Goal: Information Seeking & Learning: Learn about a topic

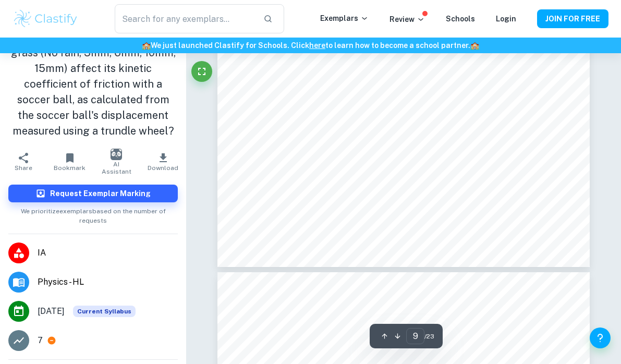
scroll to position [4357, 0]
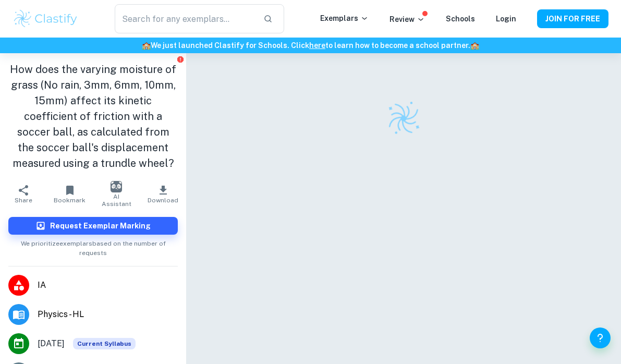
click at [58, 12] on img at bounding box center [46, 18] width 66 height 21
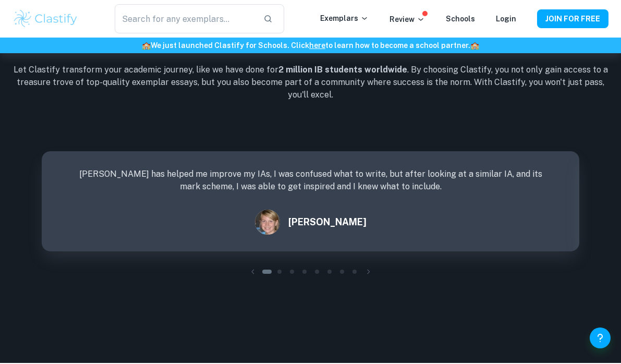
scroll to position [1507, 0]
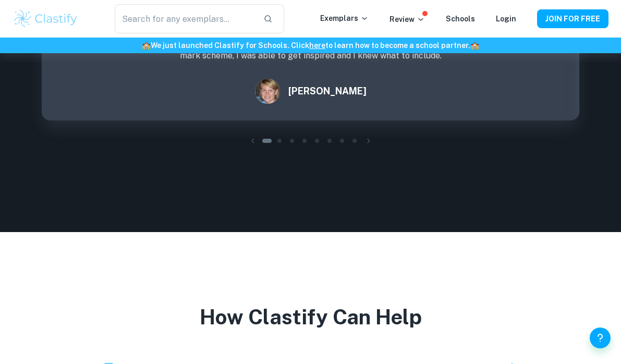
click at [190, 34] on div "​ Exemplars Review Schools Login JOIN FOR FREE" at bounding box center [310, 19] width 621 height 38
click at [190, 16] on input "text" at bounding box center [185, 18] width 140 height 29
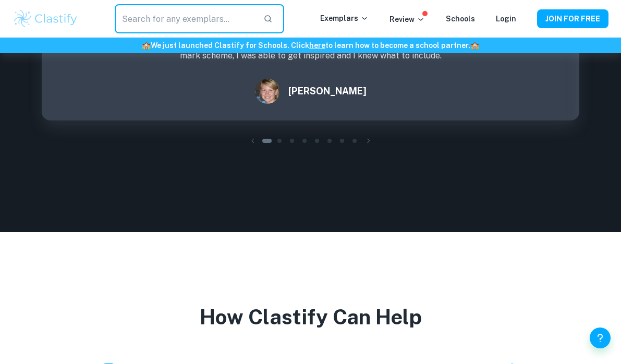
click at [190, 16] on input "text" at bounding box center [185, 18] width 140 height 29
type input "Physics"
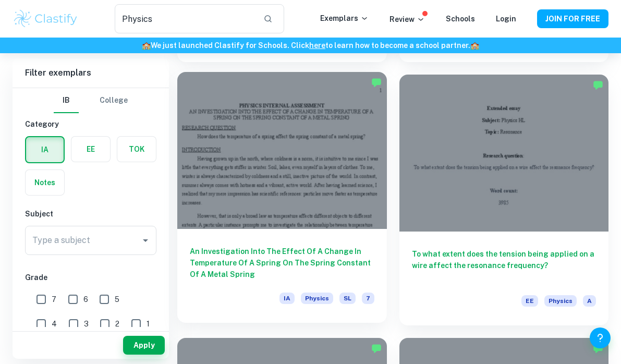
scroll to position [1365, 0]
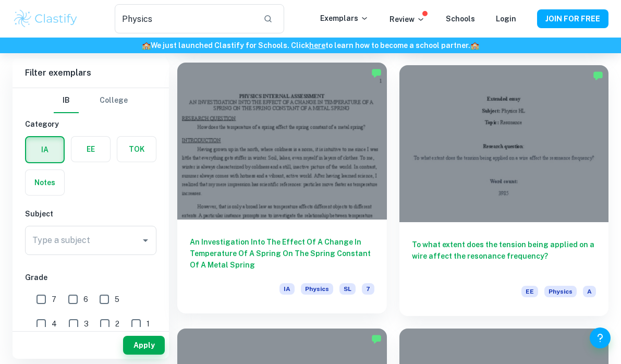
click at [303, 302] on div "An Investigation Into The Effect Of A Change In Temperature Of A Spring On The …" at bounding box center [282, 266] width 210 height 94
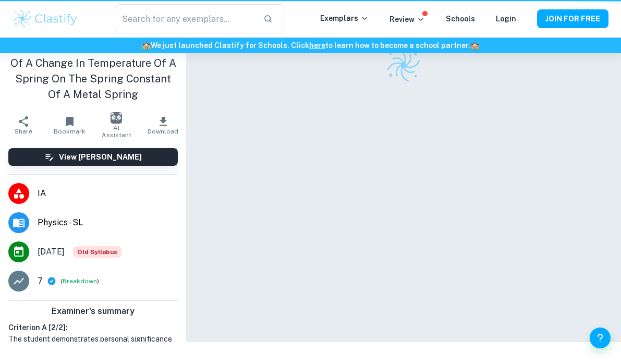
scroll to position [1365, 0]
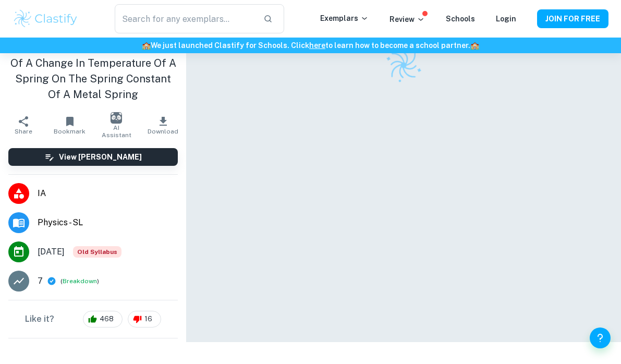
click at [205, 19] on html "We value your privacy We use cookies to enhance your browsing experience, serve…" at bounding box center [310, 129] width 621 height 364
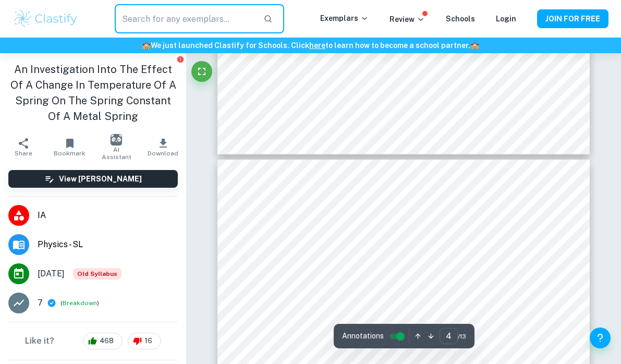
click at [234, 13] on input "text" at bounding box center [185, 18] width 140 height 29
type input "Physics Kinematic"
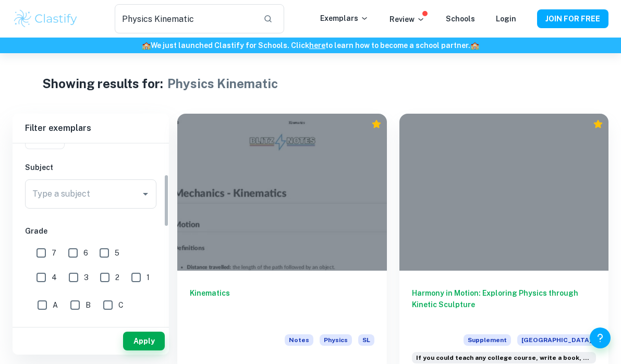
scroll to position [104, 0]
click at [44, 256] on input "7" at bounding box center [41, 250] width 21 height 21
checkbox input "true"
click at [152, 340] on button "Apply" at bounding box center [144, 341] width 42 height 19
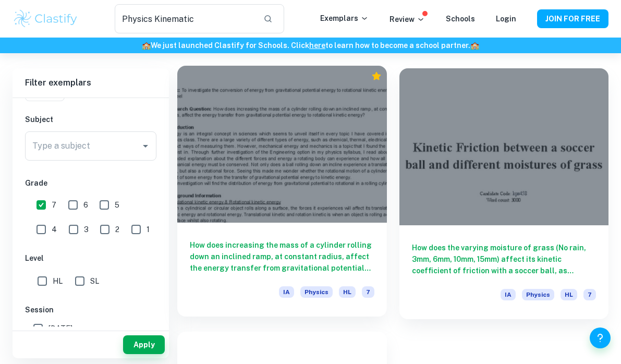
scroll to position [50, 0]
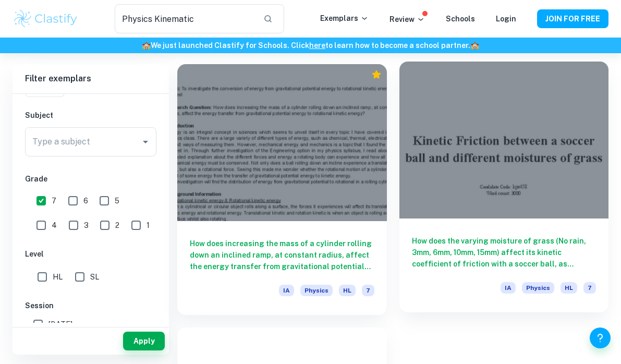
click at [452, 144] on div at bounding box center [504, 140] width 210 height 157
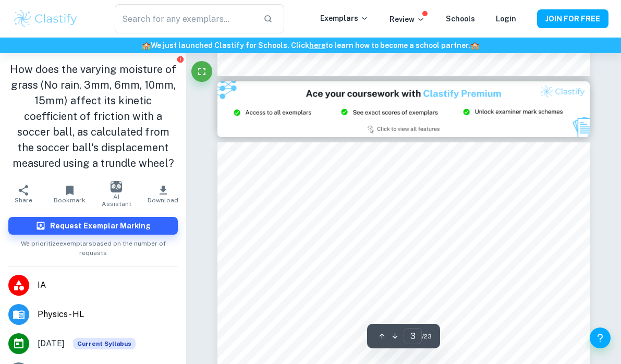
scroll to position [1013, 1]
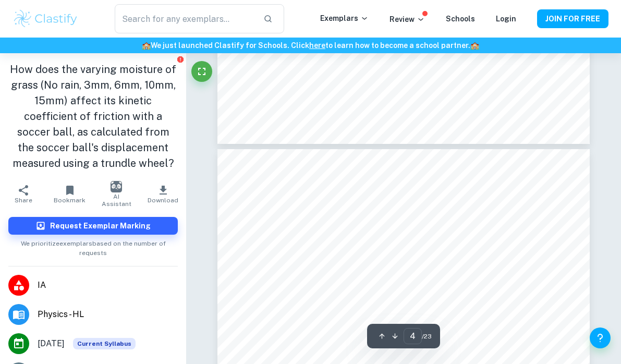
type input "3"
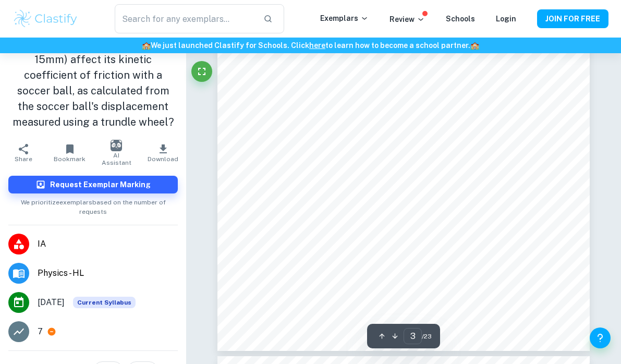
scroll to position [41, 0]
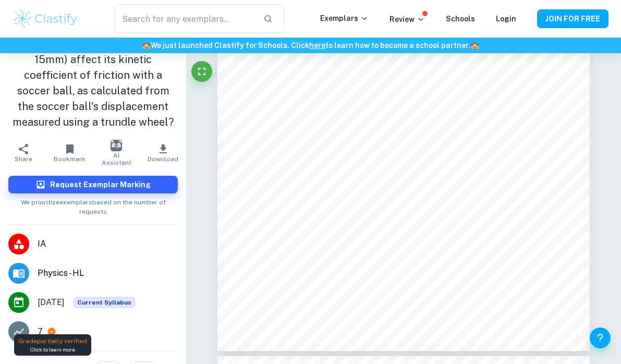
click at [51, 328] on icon at bounding box center [52, 332] width 8 height 8
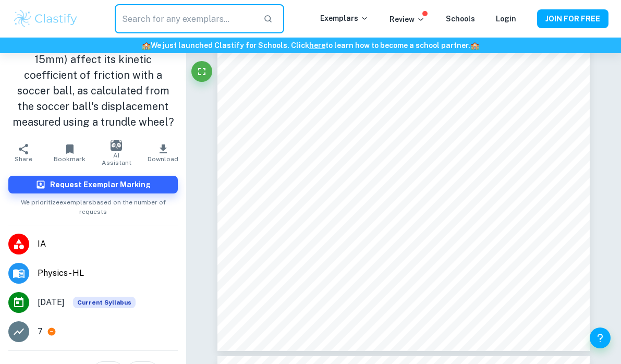
click at [183, 9] on input "text" at bounding box center [185, 18] width 140 height 29
click at [201, 36] on div "​ Exemplars Review Schools Login JOIN FOR FREE" at bounding box center [310, 19] width 621 height 38
click at [190, 26] on input "text" at bounding box center [185, 18] width 140 height 29
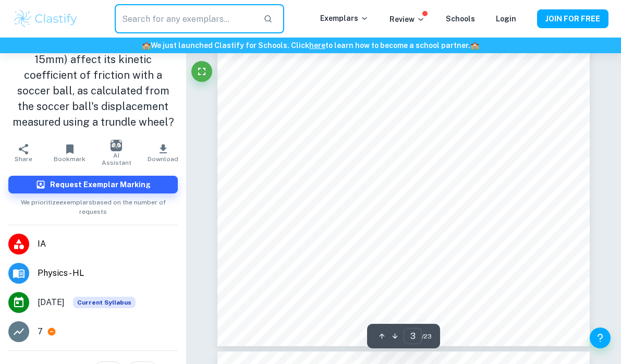
scroll to position [1296, 0]
click at [190, 26] on input "text" at bounding box center [185, 18] width 140 height 29
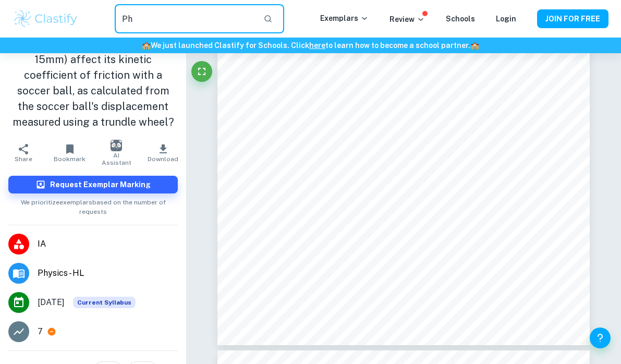
type input "P"
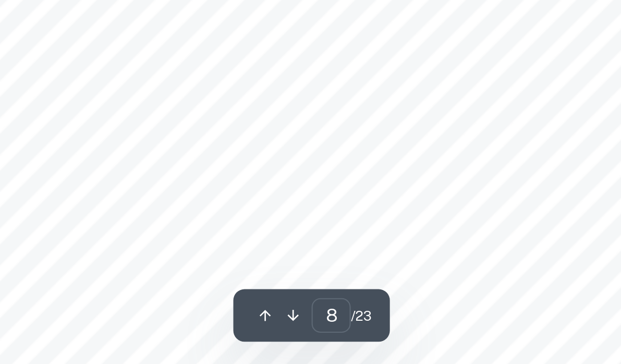
scroll to position [3632, 0]
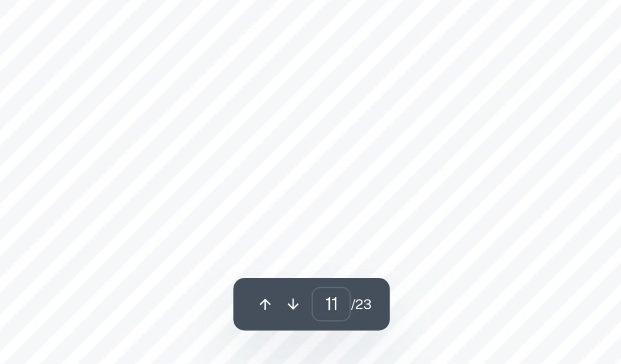
type input "12"
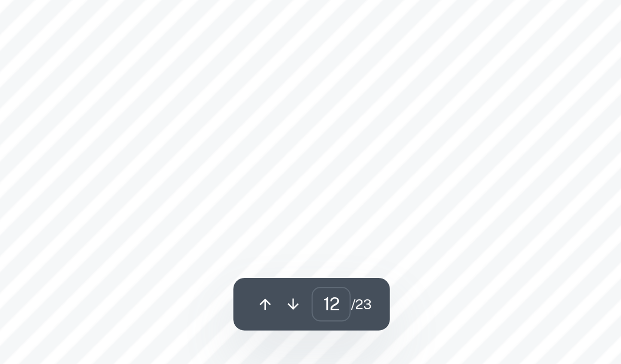
scroll to position [5631, 0]
